Goal: Communication & Community: Share content

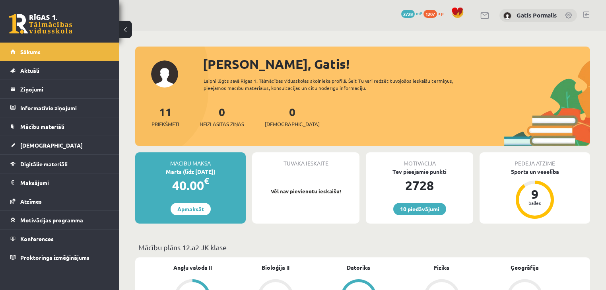
click at [478, 11] on div "10 Dāvanas 2728 mP 1207 xp [PERSON_NAME]" at bounding box center [362, 15] width 486 height 31
click at [480, 13] on link at bounding box center [485, 15] width 10 height 7
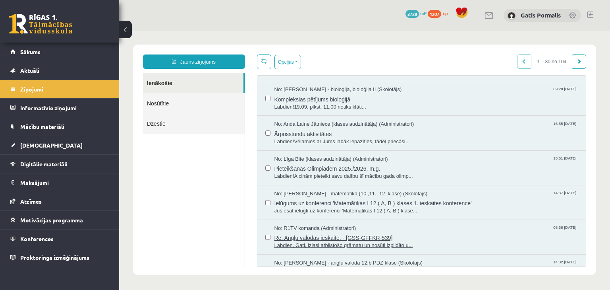
scroll to position [127, 0]
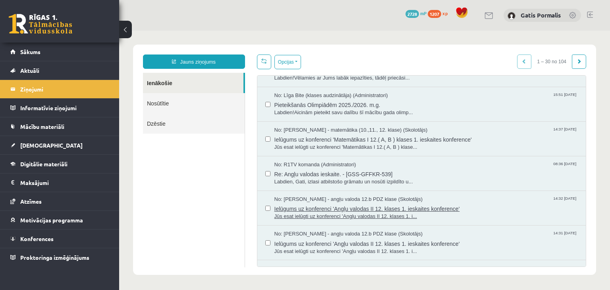
click at [347, 208] on span "Ielūgums uz konferenci 'Angļu valodas II 12. klases 1. ieskaites konference'" at bounding box center [427, 208] width 304 height 10
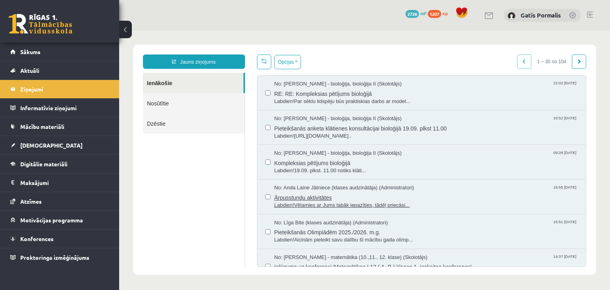
click at [347, 192] on span "Ārpusstundu aktivitātes" at bounding box center [427, 197] width 304 height 10
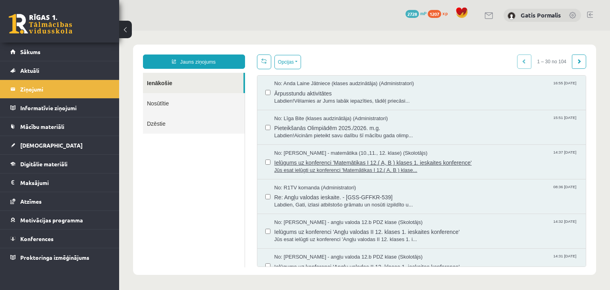
scroll to position [127, 0]
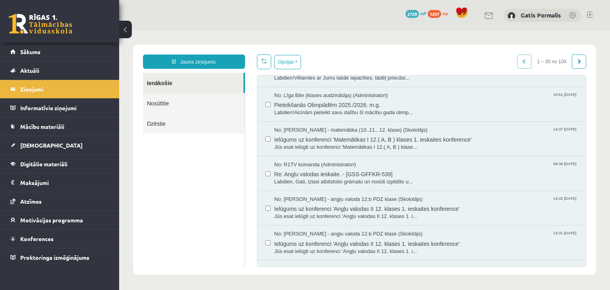
click at [178, 102] on link "Nosūtītie" at bounding box center [194, 103] width 102 height 20
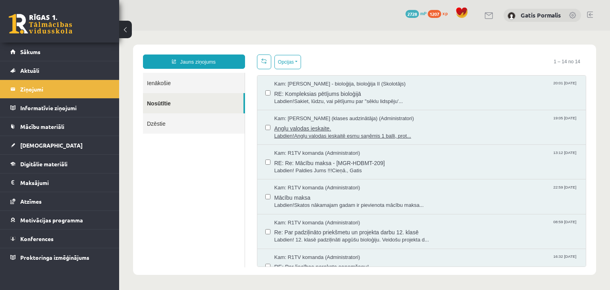
scroll to position [0, 0]
click at [195, 89] on link "Ienākošie" at bounding box center [194, 83] width 102 height 20
click at [197, 86] on link "Ienākošie" at bounding box center [194, 83] width 102 height 20
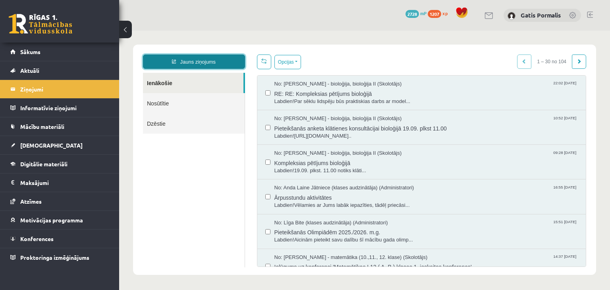
click at [215, 63] on link "Jauns ziņojums" at bounding box center [194, 61] width 102 height 14
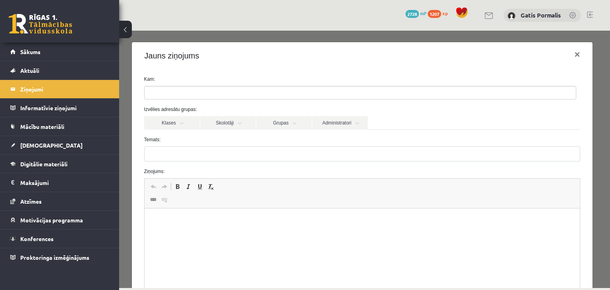
click at [184, 90] on ul at bounding box center [360, 92] width 431 height 13
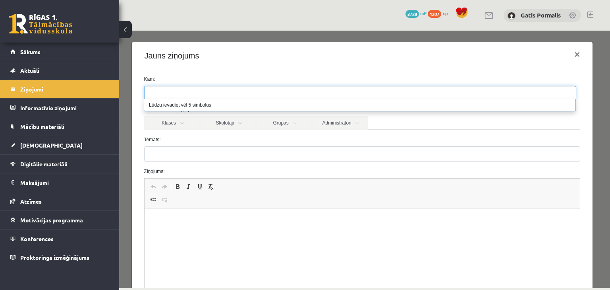
click at [184, 91] on ul at bounding box center [360, 92] width 431 height 13
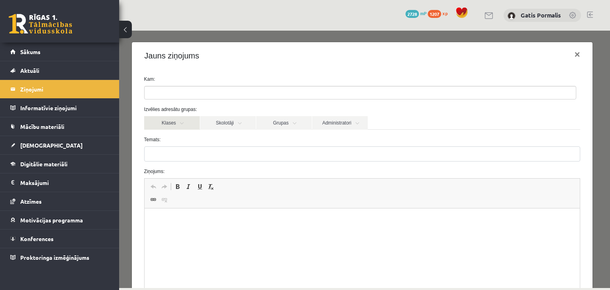
click at [183, 122] on link "Klases" at bounding box center [172, 123] width 56 height 14
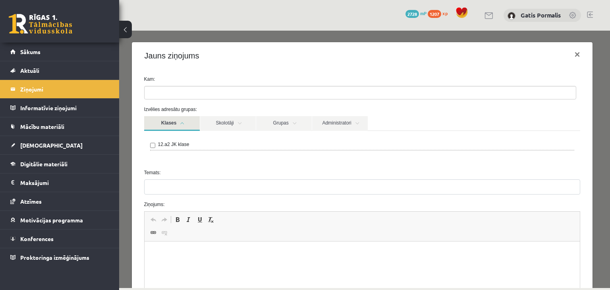
click at [187, 123] on link "Klases" at bounding box center [172, 123] width 56 height 15
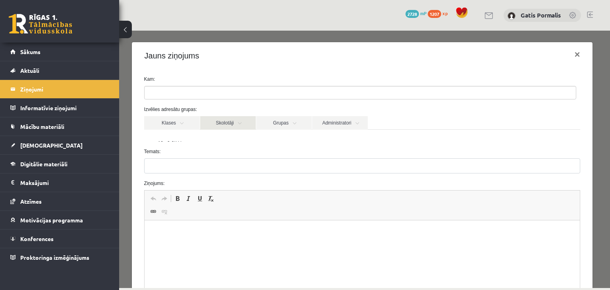
click at [215, 121] on link "Skolotāji" at bounding box center [228, 123] width 56 height 14
click at [223, 122] on link "Skolotāji" at bounding box center [228, 123] width 56 height 14
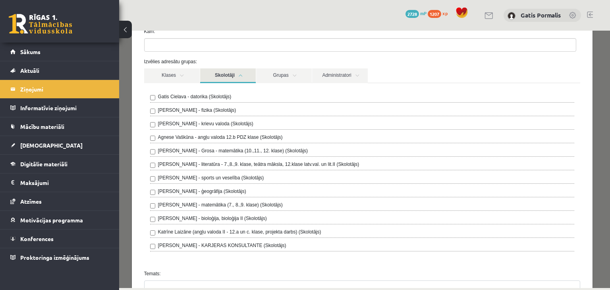
scroll to position [64, 0]
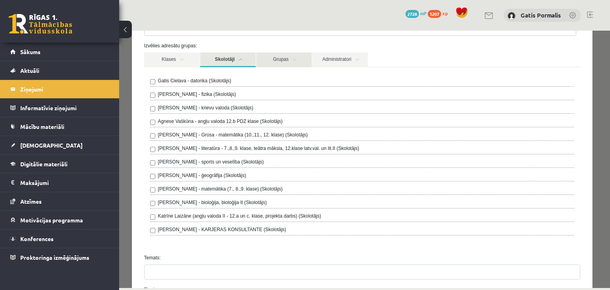
click at [256, 60] on link "Grupas" at bounding box center [284, 59] width 56 height 15
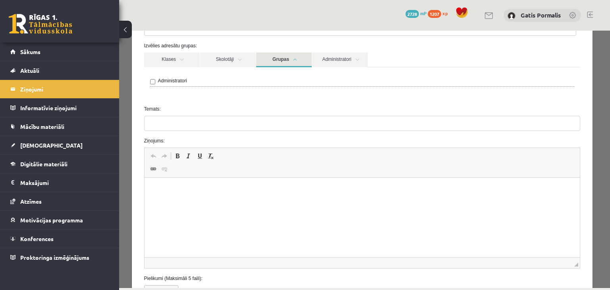
drag, startPoint x: 256, startPoint y: 60, endPoint x: 272, endPoint y: 57, distance: 16.5
click at [272, 57] on link "Grupas" at bounding box center [284, 59] width 56 height 15
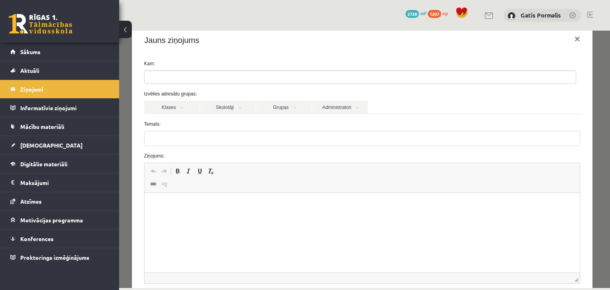
scroll to position [0, 0]
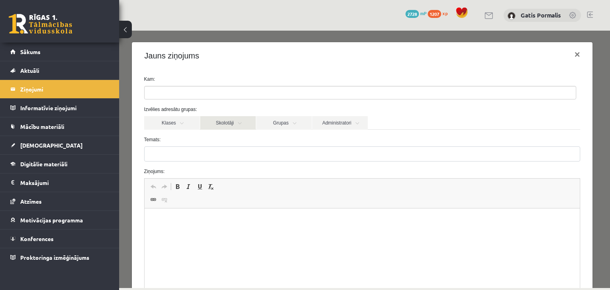
click at [227, 118] on link "Skolotāji" at bounding box center [228, 123] width 56 height 14
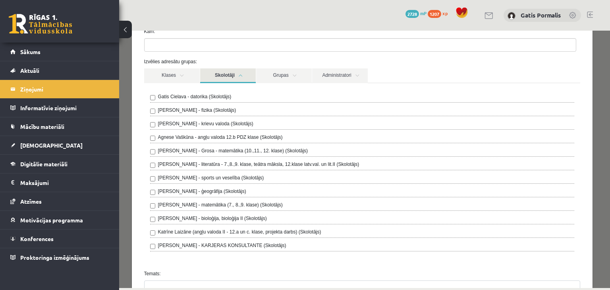
scroll to position [64, 0]
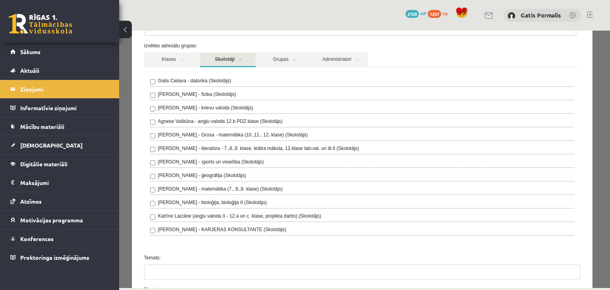
click at [213, 216] on label "Katrīne Laizāne (angļu valoda II - 12.a un c. klase, projekta darbs) (Skolotājs)" at bounding box center [239, 215] width 163 height 7
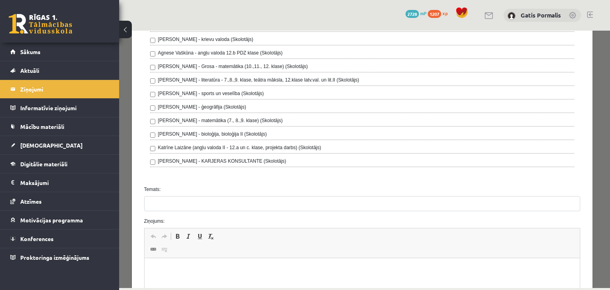
scroll to position [191, 0]
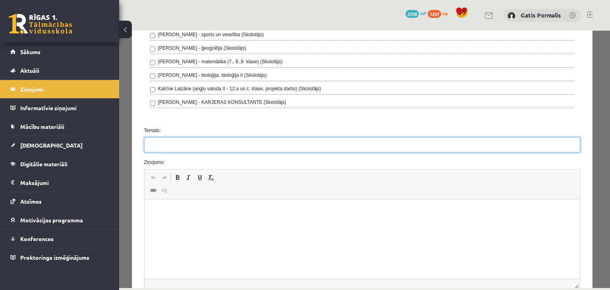
click at [210, 146] on input "Temats:" at bounding box center [362, 144] width 437 height 15
paste input "**********"
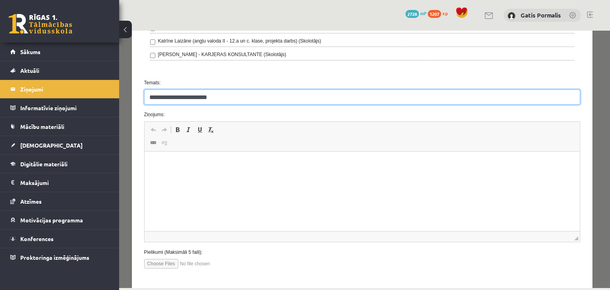
scroll to position [254, 0]
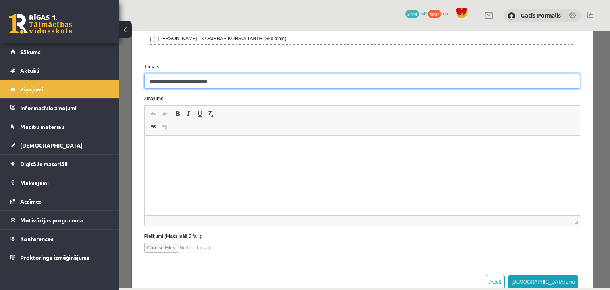
type input "**********"
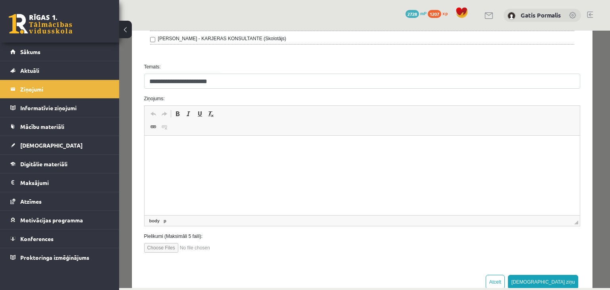
click at [213, 153] on html at bounding box center [362, 147] width 436 height 24
click at [166, 139] on html "********" at bounding box center [362, 147] width 436 height 24
click at [186, 142] on html "********" at bounding box center [362, 147] width 436 height 24
click at [170, 245] on input "file" at bounding box center [189, 248] width 90 height 10
type input "**********"
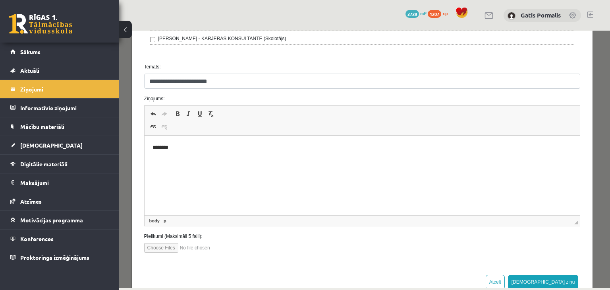
click at [197, 160] on html "********" at bounding box center [362, 147] width 436 height 24
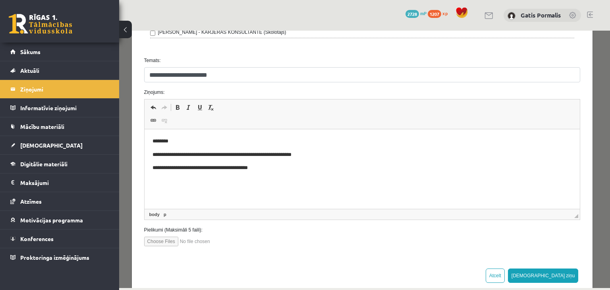
scroll to position [274, 0]
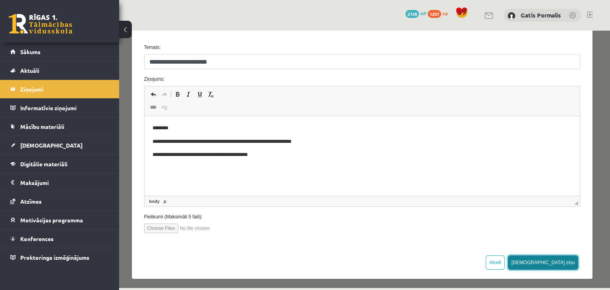
click at [559, 255] on button "Sūtīt ziņu" at bounding box center [543, 262] width 71 height 14
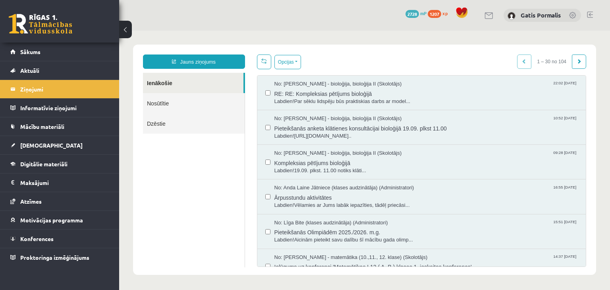
scroll to position [0, 0]
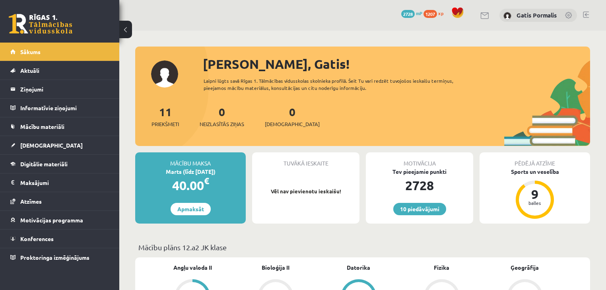
scroll to position [127, 0]
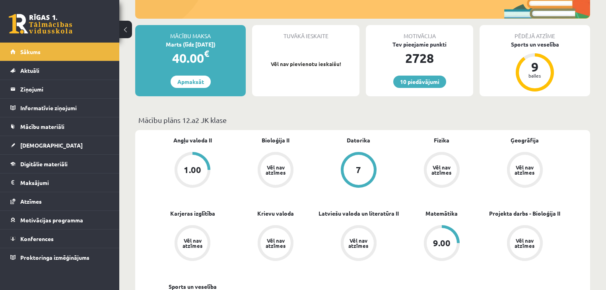
click at [208, 160] on link "1.00" at bounding box center [192, 170] width 83 height 37
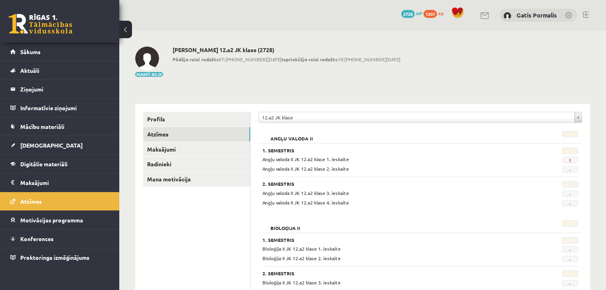
click at [287, 145] on div "1. Semestris Angļu valoda II JK 12.a2 klase 1. ieskaite 1 Angļu valoda II JK 12…" at bounding box center [419, 174] width 323 height 63
click at [75, 147] on link "[DEMOGRAPHIC_DATA]" at bounding box center [59, 145] width 99 height 18
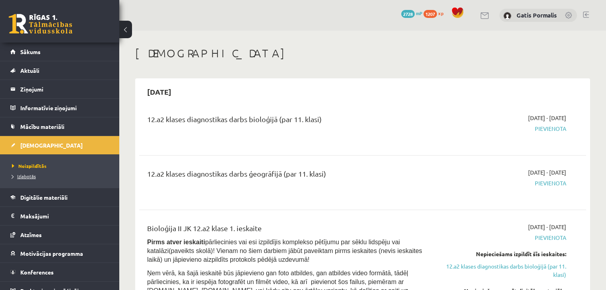
click at [37, 179] on link "Izlabotās" at bounding box center [61, 175] width 99 height 7
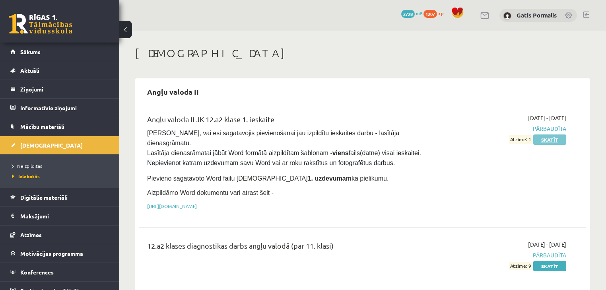
click at [536, 137] on link "Skatīt" at bounding box center [549, 139] width 33 height 10
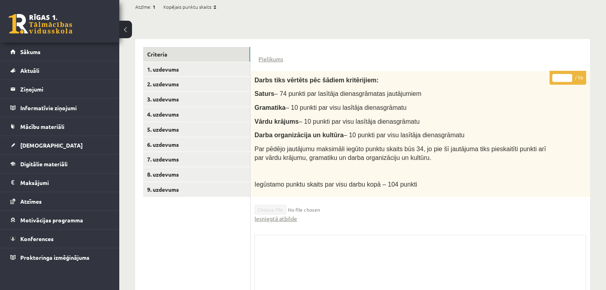
scroll to position [206, 0]
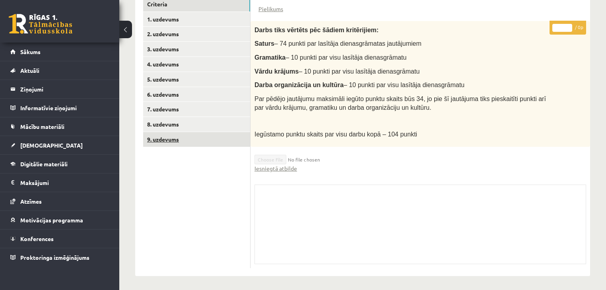
click at [192, 143] on link "9. uzdevums" at bounding box center [196, 139] width 107 height 15
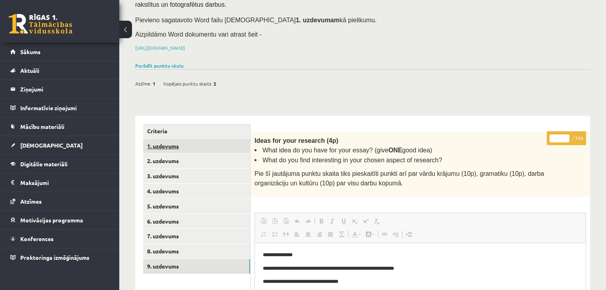
scroll to position [95, 0]
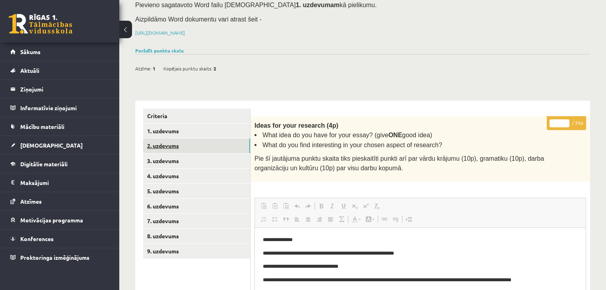
click at [203, 141] on link "2. uzdevums" at bounding box center [196, 145] width 107 height 15
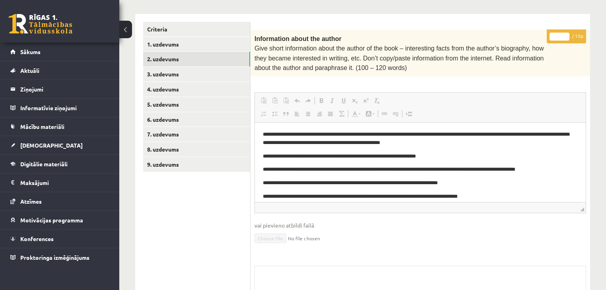
scroll to position [171, 0]
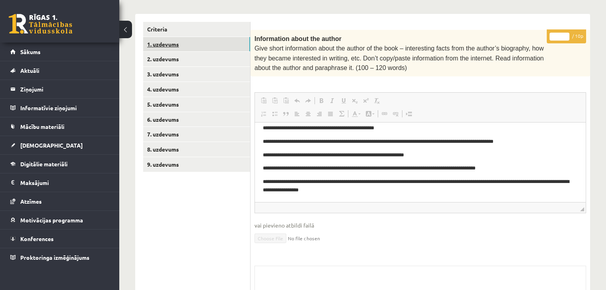
drag, startPoint x: 186, startPoint y: 45, endPoint x: 233, endPoint y: 80, distance: 58.7
click at [186, 45] on link "1. uzdevums" at bounding box center [196, 44] width 107 height 15
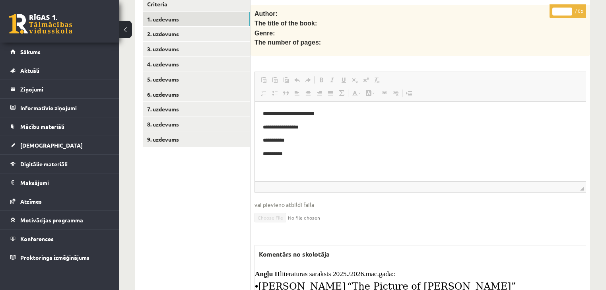
scroll to position [0, 0]
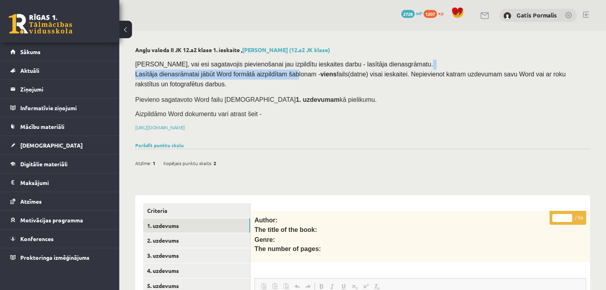
drag, startPoint x: 292, startPoint y: 70, endPoint x: 431, endPoint y: 70, distance: 139.9
click at [431, 70] on pre "Pārliecinies, vai esi sagatavojis pievienošanai jau izpildītu ieskaites darbu -…" at bounding box center [360, 75] width 451 height 30
click at [385, 97] on p "Pievieno sagatavoto Word failu ieskaites 1. uzdevumam kā pielikumu." at bounding box center [360, 99] width 451 height 10
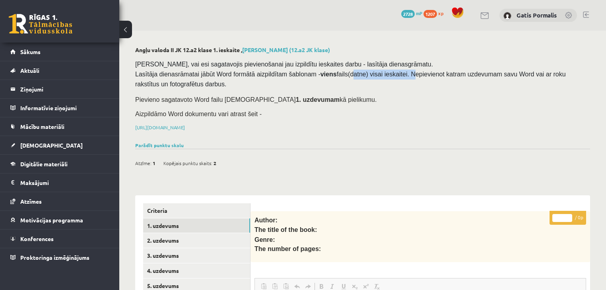
drag, startPoint x: 335, startPoint y: 75, endPoint x: 391, endPoint y: 72, distance: 55.3
click at [391, 72] on span "Pārliecinies, vai esi sagatavojis pievienošanai jau izpildītu ieskaites darbu -…" at bounding box center [351, 74] width 432 height 27
drag, startPoint x: 379, startPoint y: 83, endPoint x: 373, endPoint y: 83, distance: 5.2
click at [376, 83] on pre "Pārliecinies, vai esi sagatavojis pievienošanai jau izpildītu ieskaites darbu -…" at bounding box center [360, 75] width 451 height 30
drag, startPoint x: 560, startPoint y: 77, endPoint x: 428, endPoint y: 83, distance: 132.8
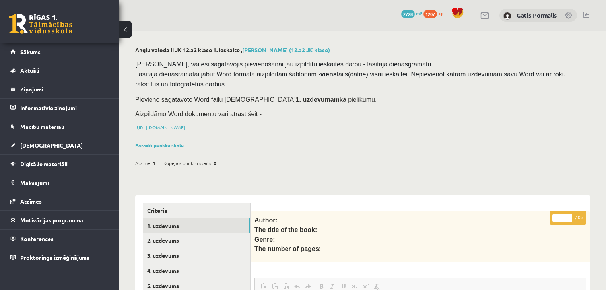
click at [428, 83] on pre "Pārliecinies, vai esi sagatavojis pievienošanai jau izpildītu ieskaites darbu -…" at bounding box center [360, 75] width 451 height 30
drag, startPoint x: 389, startPoint y: 74, endPoint x: 482, endPoint y: 76, distance: 92.6
click at [482, 76] on span "Pārliecinies, vai esi sagatavojis pievienošanai jau izpildītu ieskaites darbu -…" at bounding box center [351, 74] width 432 height 27
click at [477, 84] on pre "Pārliecinies, vai esi sagatavojis pievienošanai jau izpildītu ieskaites darbu -…" at bounding box center [360, 75] width 451 height 30
click at [485, 15] on link at bounding box center [485, 15] width 10 height 7
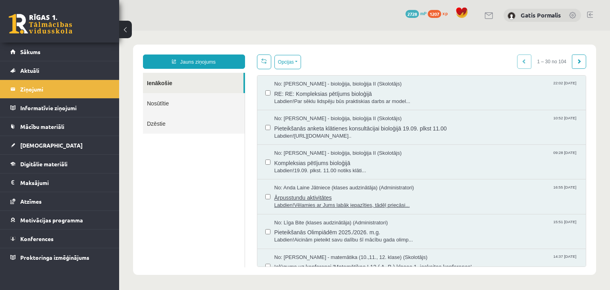
click at [342, 188] on span "No: Anda Laine Jātniece (klases audzinātāja) (Administratori)" at bounding box center [345, 188] width 140 height 8
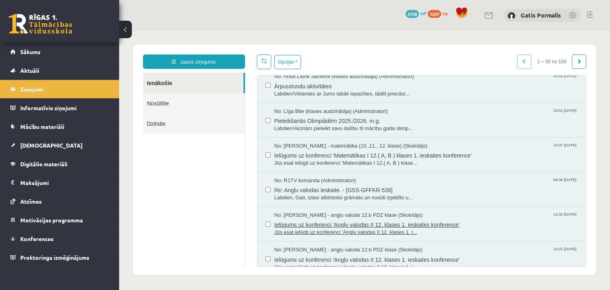
scroll to position [127, 0]
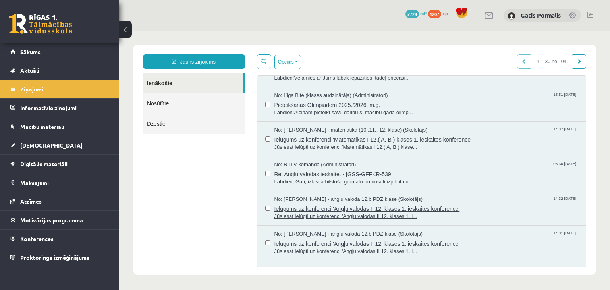
click at [353, 215] on span "Jūs esat ielūgti uz konferenci 'Angļu valodas II 12. klases 1. i..." at bounding box center [427, 217] width 304 height 8
click at [179, 106] on link "Nosūtītie" at bounding box center [194, 103] width 102 height 20
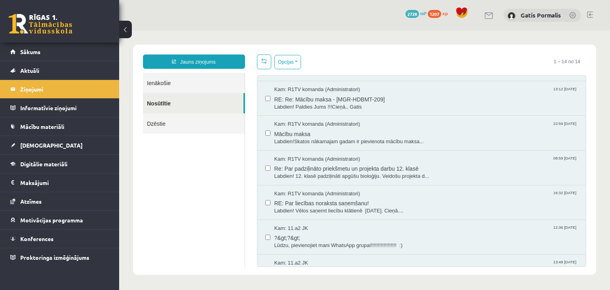
scroll to position [0, 0]
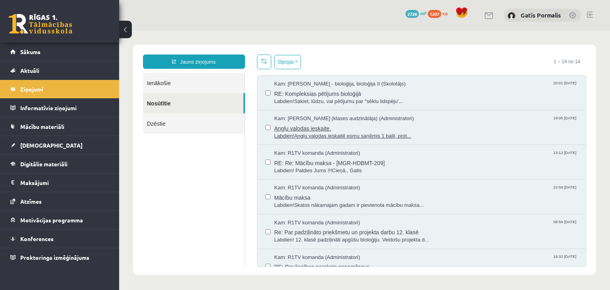
click at [340, 124] on span "Angļu valodas ieskaite." at bounding box center [427, 127] width 304 height 10
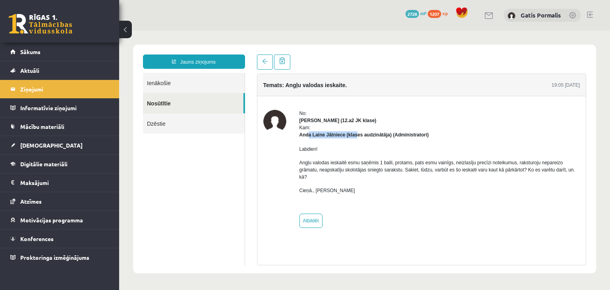
drag, startPoint x: 308, startPoint y: 133, endPoint x: 358, endPoint y: 134, distance: 50.1
click at [358, 134] on strong "Anda Laine Jātniece (klases audzinātāja) (Administratori)" at bounding box center [365, 135] width 130 height 6
click at [356, 145] on div "Labdien! Angļu valodas ieskaitē esmu saņēmis 1 balli, protams, pats esmu vainīg…" at bounding box center [440, 172] width 281 height 69
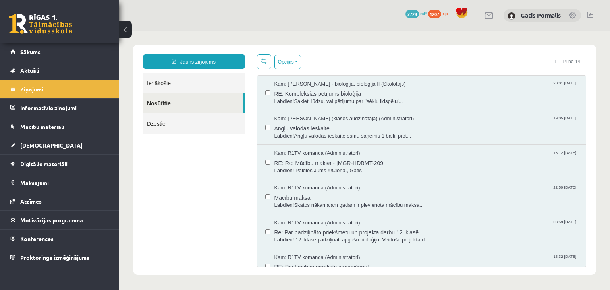
click at [193, 89] on link "Ienākošie" at bounding box center [194, 83] width 102 height 20
click at [203, 81] on link "Ienākošie" at bounding box center [194, 83] width 102 height 20
click at [202, 81] on link "Ienākošie" at bounding box center [194, 83] width 102 height 20
click at [207, 105] on link "Nosūtītie" at bounding box center [193, 103] width 101 height 20
click at [201, 80] on link "Ienākošie" at bounding box center [194, 83] width 102 height 20
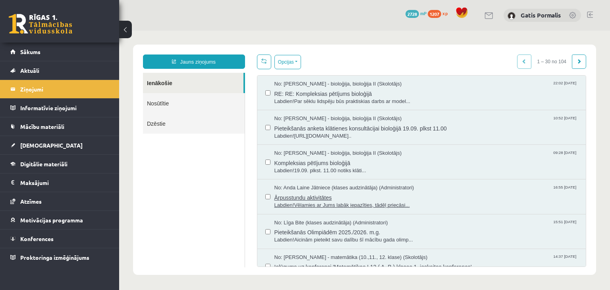
click at [364, 192] on span "Ārpusstundu aktivitātes" at bounding box center [427, 197] width 304 height 10
click at [359, 227] on span "Pieteikšanās Olimpiādēm 2025./2026. m.g." at bounding box center [427, 231] width 304 height 10
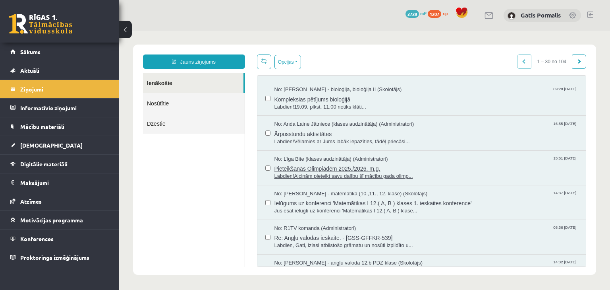
click at [344, 176] on span "Labdien!Aicinām pieteikt savu dalību šī mācību gada olimp..." at bounding box center [427, 176] width 304 height 8
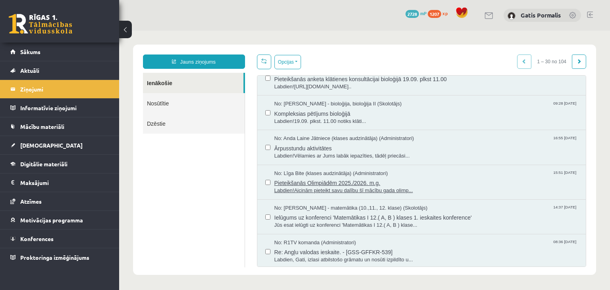
scroll to position [64, 0]
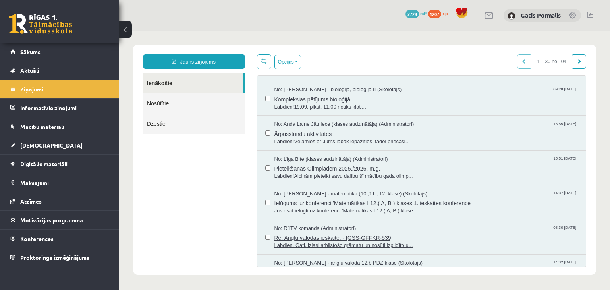
click at [350, 225] on span "No: R1TV komanda (Administratori)" at bounding box center [316, 228] width 82 height 8
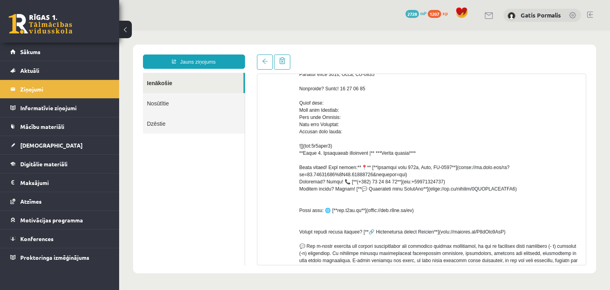
scroll to position [0, 0]
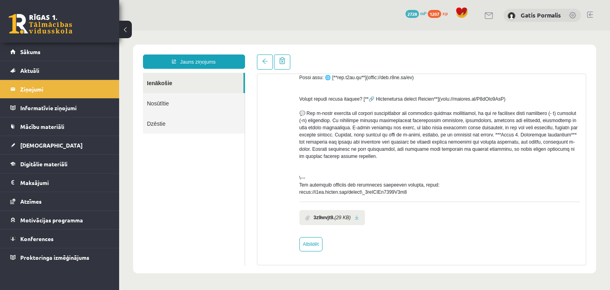
click at [359, 217] on link at bounding box center [357, 217] width 4 height 5
drag, startPoint x: 321, startPoint y: 216, endPoint x: 329, endPoint y: 215, distance: 7.6
click at [322, 216] on b "3z9wvjt9." at bounding box center [324, 217] width 21 height 7
drag, startPoint x: 351, startPoint y: 189, endPoint x: 351, endPoint y: 132, distance: 57.2
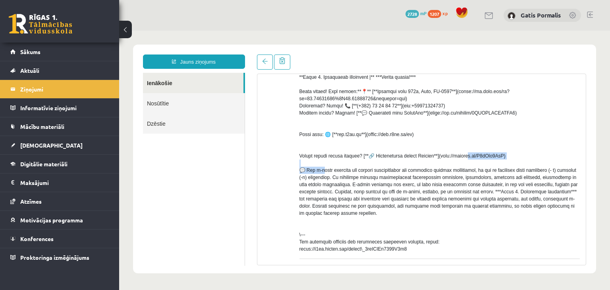
drag, startPoint x: 434, startPoint y: 162, endPoint x: 500, endPoint y: 164, distance: 66.0
click at [500, 164] on div at bounding box center [440, 84] width 281 height 336
copy div "//discord.gg/S5aXwm2ZzC) 💬"
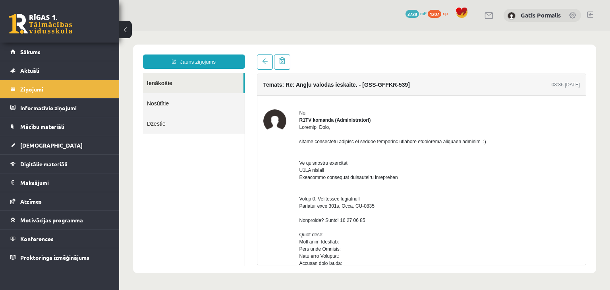
scroll to position [0, 0]
click at [237, 93] on link "Nosūtītie" at bounding box center [194, 103] width 102 height 20
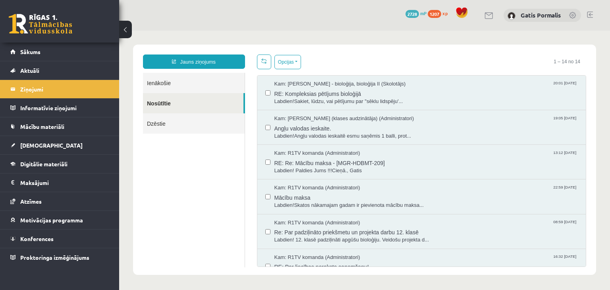
click at [513, 15] on img at bounding box center [512, 16] width 8 height 8
click at [525, 17] on link "Gatis Pormalis" at bounding box center [541, 15] width 40 height 8
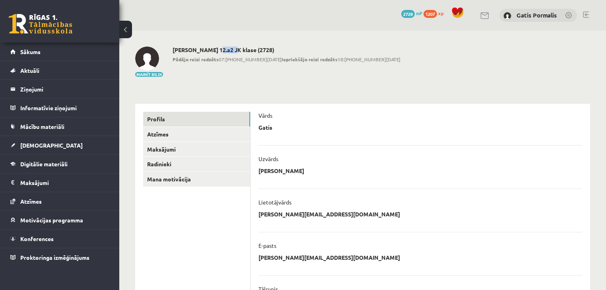
drag, startPoint x: 211, startPoint y: 48, endPoint x: 227, endPoint y: 48, distance: 15.9
click at [227, 48] on h2 "[PERSON_NAME] 12.a2 JK klase (2728)" at bounding box center [286, 49] width 228 height 7
click at [37, 150] on link "[DEMOGRAPHIC_DATA]" at bounding box center [59, 145] width 99 height 18
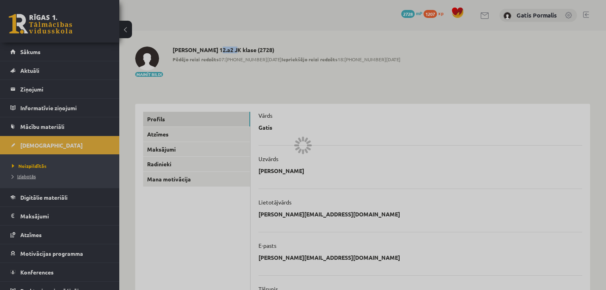
click at [28, 175] on span "Izlabotās" at bounding box center [24, 176] width 24 height 6
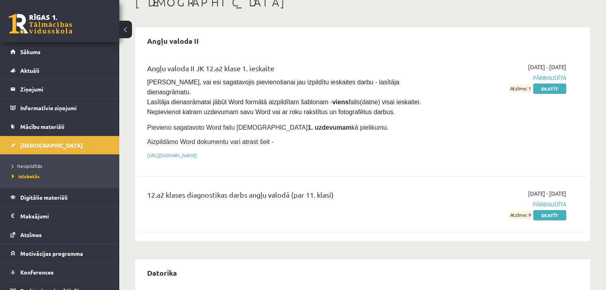
scroll to position [64, 0]
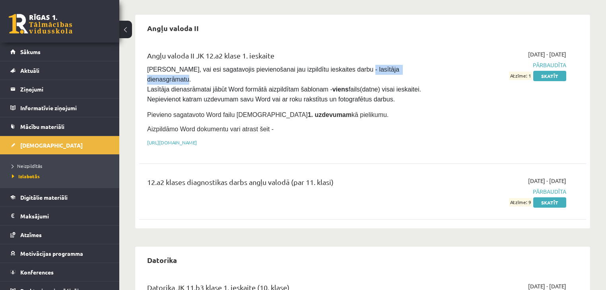
drag, startPoint x: 337, startPoint y: 66, endPoint x: 397, endPoint y: 68, distance: 60.0
click at [397, 68] on span "[PERSON_NAME], vai esi sagatavojis pievienošanai jau izpildītu ieskaites darbu …" at bounding box center [284, 84] width 275 height 37
copy span "lasītāja dienasgrāmatu."
click at [65, 49] on link "Sākums" at bounding box center [59, 52] width 99 height 18
